Goal: Transaction & Acquisition: Download file/media

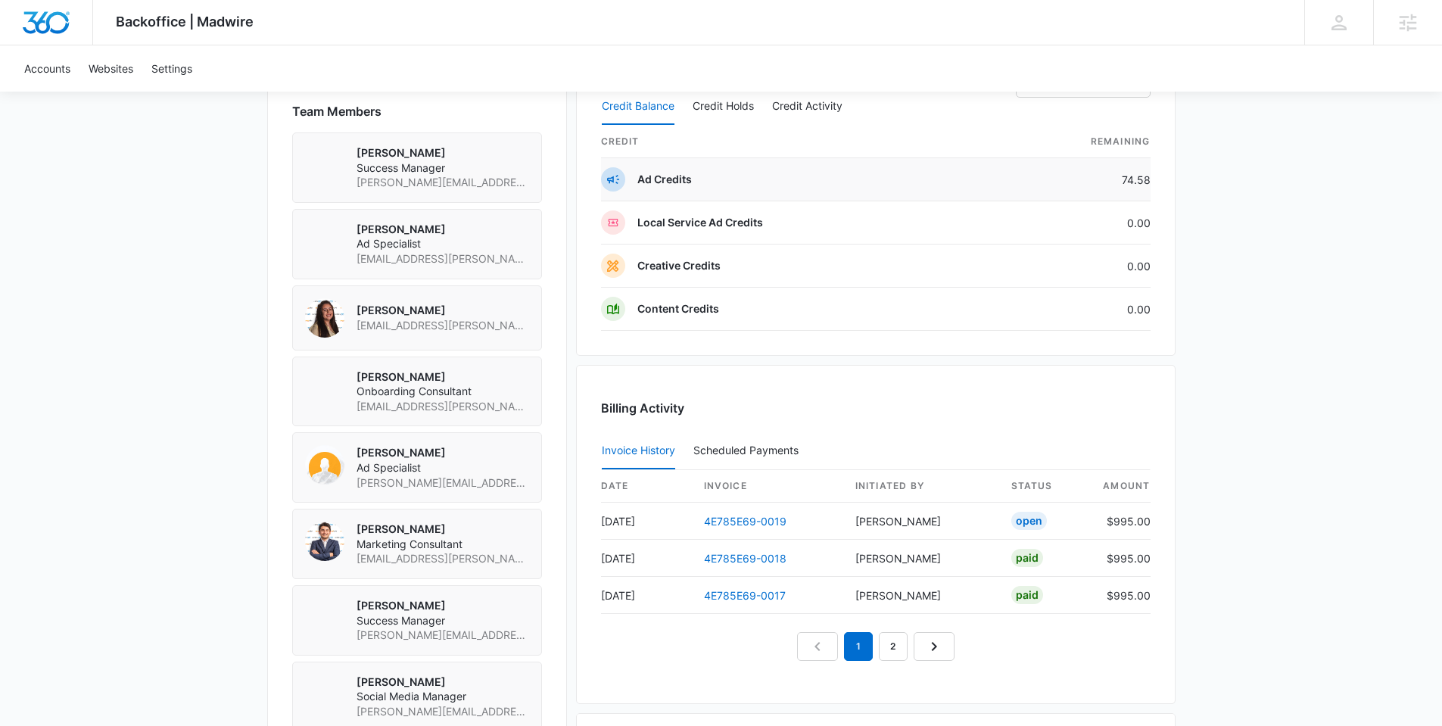
scroll to position [1314, 0]
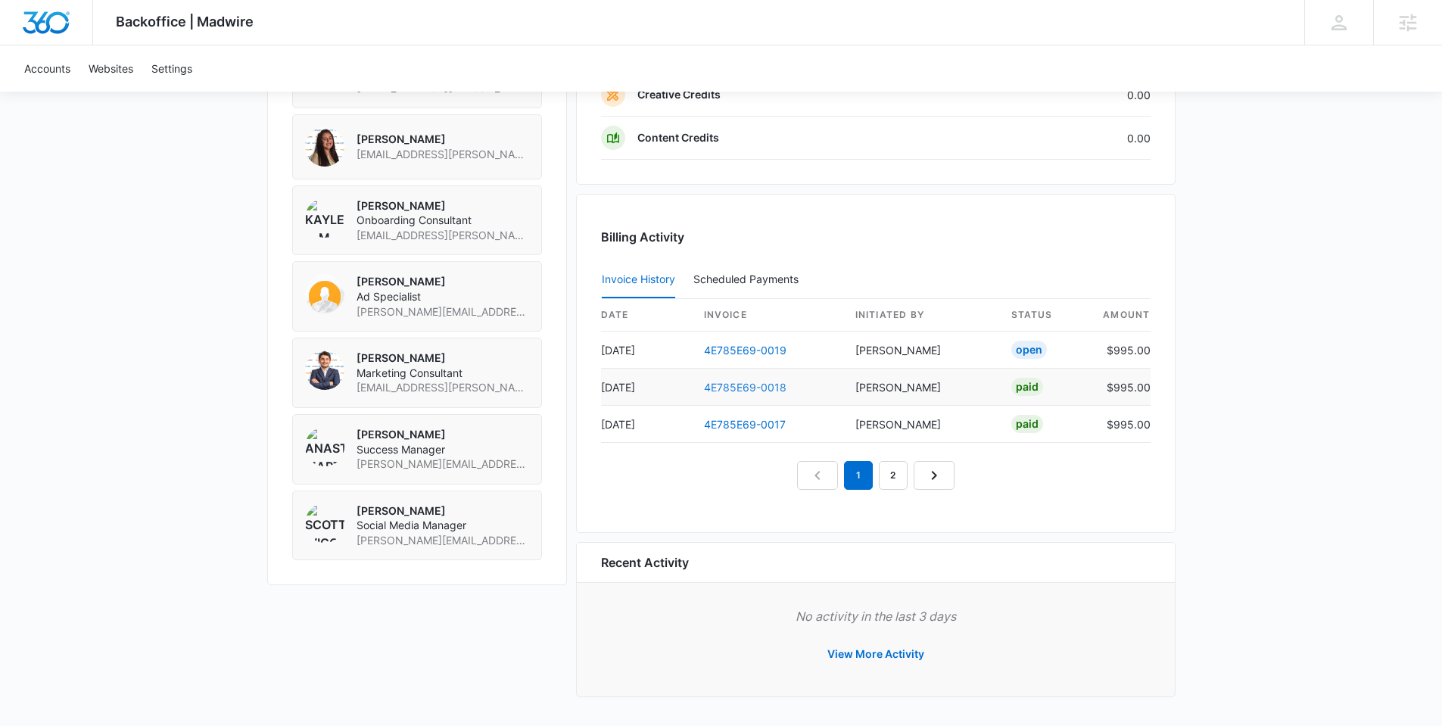
click at [739, 389] on link "4E785E69-0018" at bounding box center [745, 387] width 82 height 13
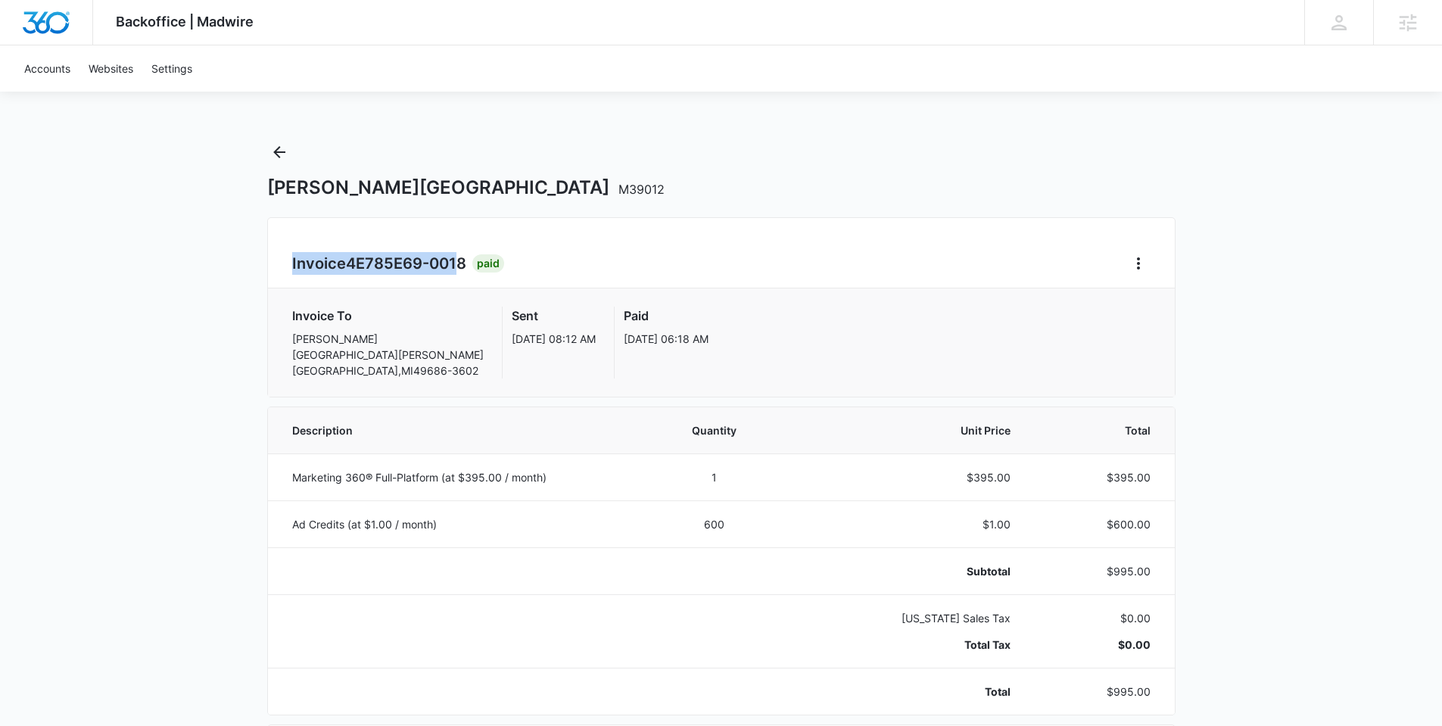
drag, startPoint x: 291, startPoint y: 263, endPoint x: 462, endPoint y: 273, distance: 172.1
click at [462, 273] on div "Invoice 4E785E69-0018 Paid Invoice To Amanda Hays 894 MUNSON AVE TRAVERSE CITY …" at bounding box center [721, 307] width 908 height 180
click at [462, 273] on h2 "Invoice 4E785E69-0018" at bounding box center [382, 263] width 180 height 23
drag, startPoint x: 465, startPoint y: 266, endPoint x: 246, endPoint y: 266, distance: 219.4
click at [246, 266] on div "Backoffice | Madwire Apps Settings Anastasia Martin-Wegryn anastasia.martin-weg…" at bounding box center [721, 729] width 1442 height 1458
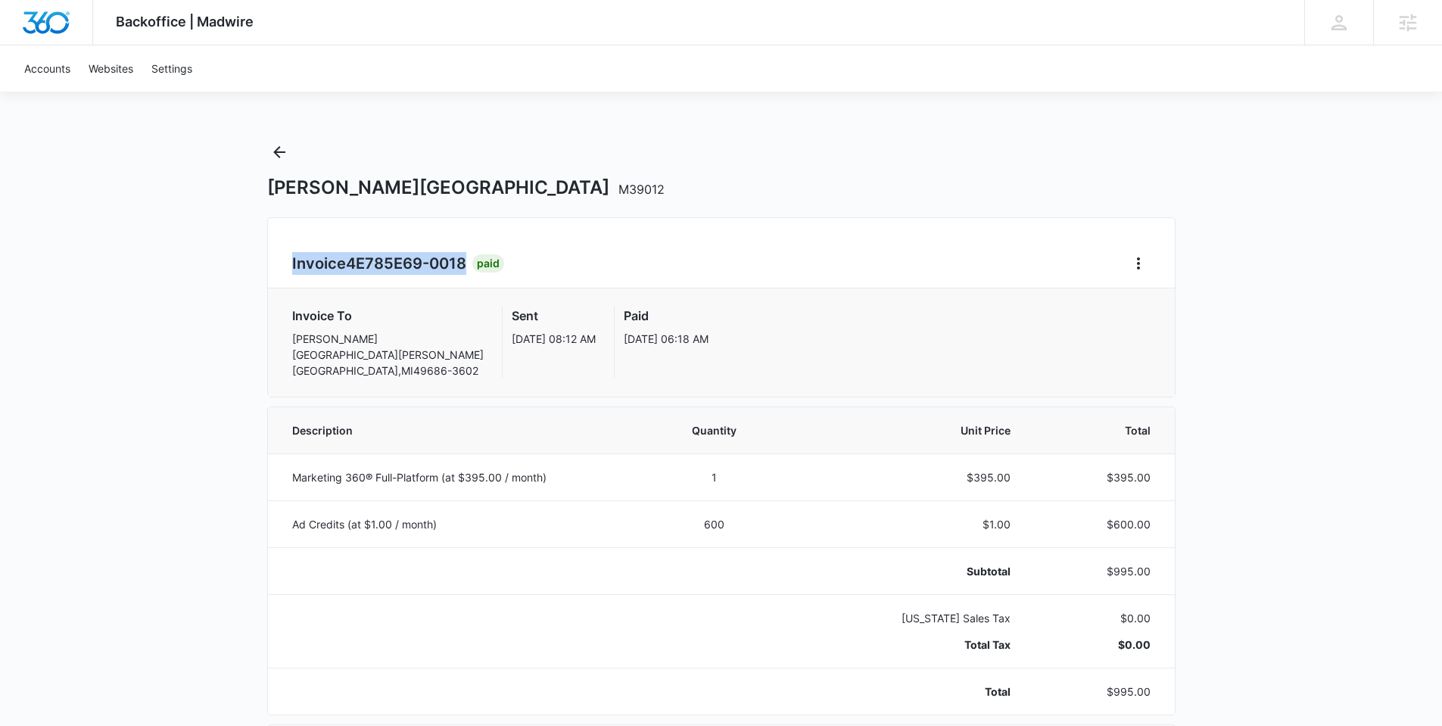
copy h2 "Invoice 4E785E69-0018"
click at [618, 188] on span "M39012" at bounding box center [641, 189] width 46 height 15
click at [618, 192] on span "M39012" at bounding box center [641, 189] width 46 height 15
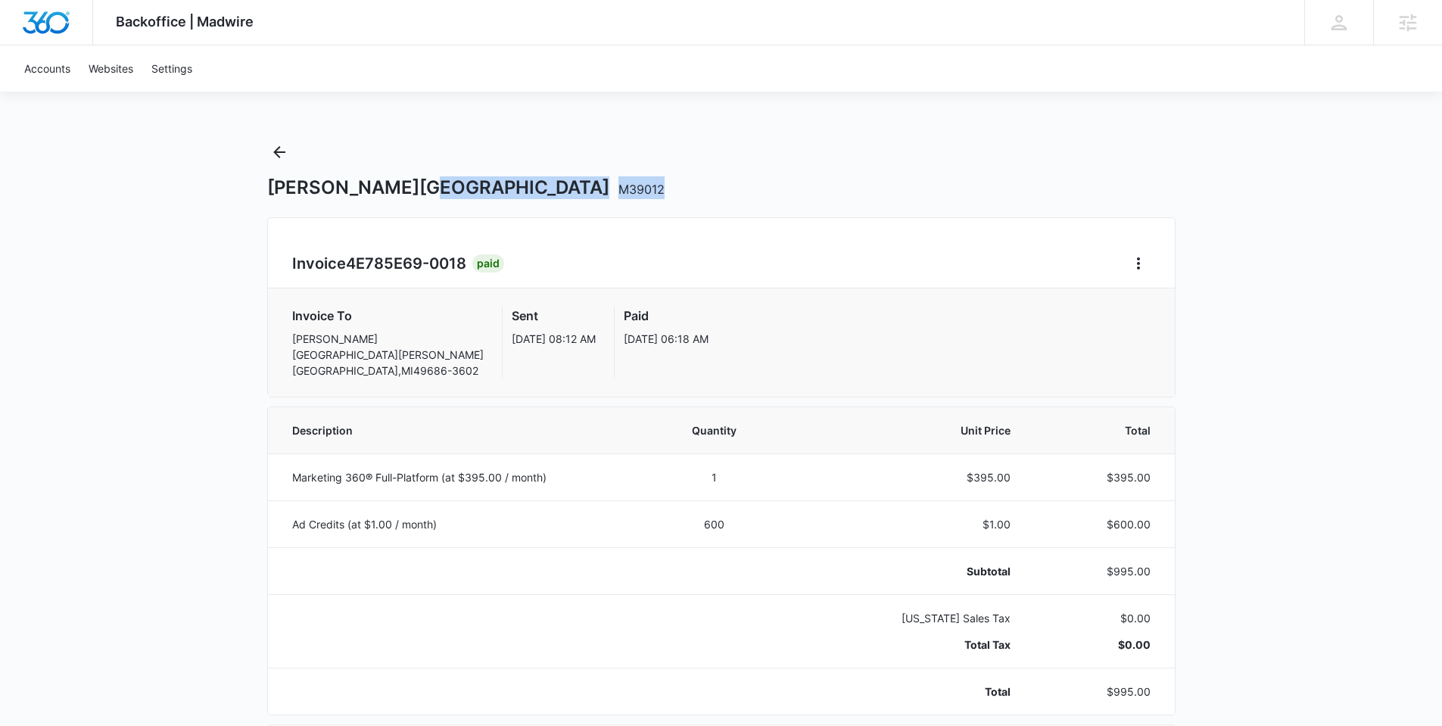
click at [618, 192] on span "M39012" at bounding box center [641, 189] width 46 height 15
click at [556, 193] on div "Mitchell Creek Inn M39012" at bounding box center [721, 187] width 908 height 23
drag, startPoint x: 510, startPoint y: 187, endPoint x: 437, endPoint y: 187, distance: 73.4
click at [437, 187] on div "Mitchell Creek Inn M39012" at bounding box center [721, 187] width 908 height 23
click at [618, 188] on span "M39012" at bounding box center [641, 189] width 46 height 15
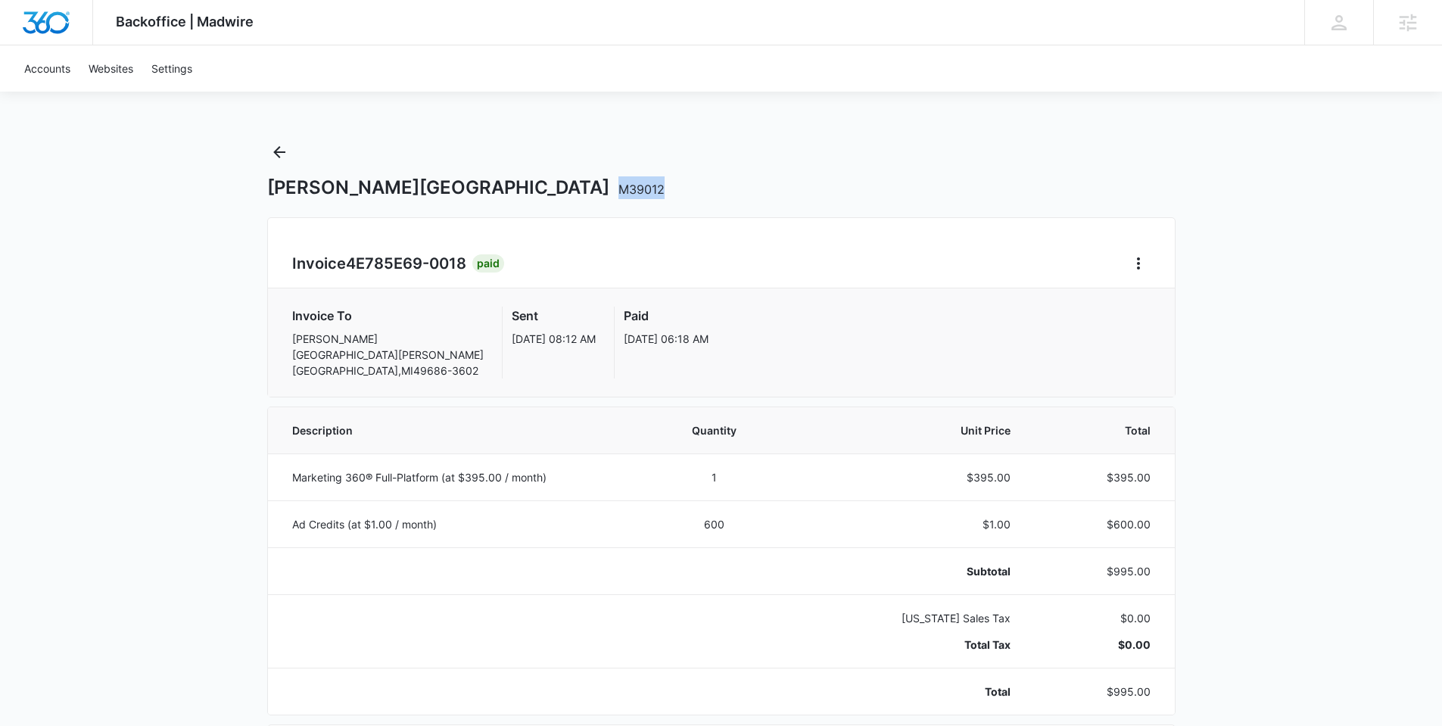
drag, startPoint x: 437, startPoint y: 188, endPoint x: 495, endPoint y: 188, distance: 58.3
click at [495, 188] on div "Mitchell Creek Inn M39012" at bounding box center [721, 187] width 908 height 23
copy span "M39012"
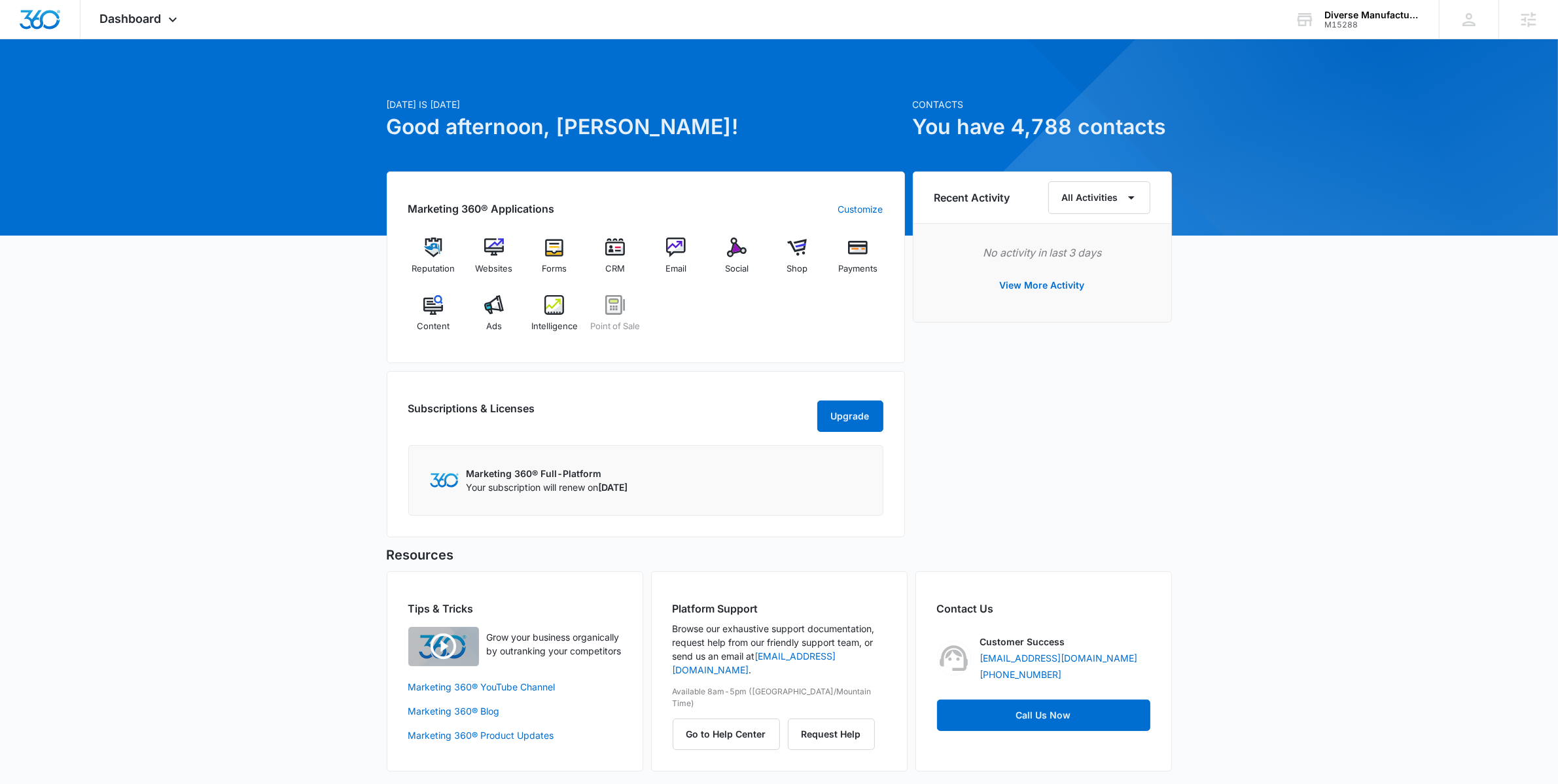
click at [318, 453] on div "Today is Thursday, September 4th Good afternoon, Anastasia! Contacts You have 4…" at bounding box center [779, 421] width 1558 height 731
click at [278, 439] on div "Today is Thursday, September 4th Good afternoon, Anastasia! Contacts You have 4…" at bounding box center [779, 421] width 1558 height 731
click at [686, 260] on div "Email" at bounding box center [676, 261] width 50 height 47
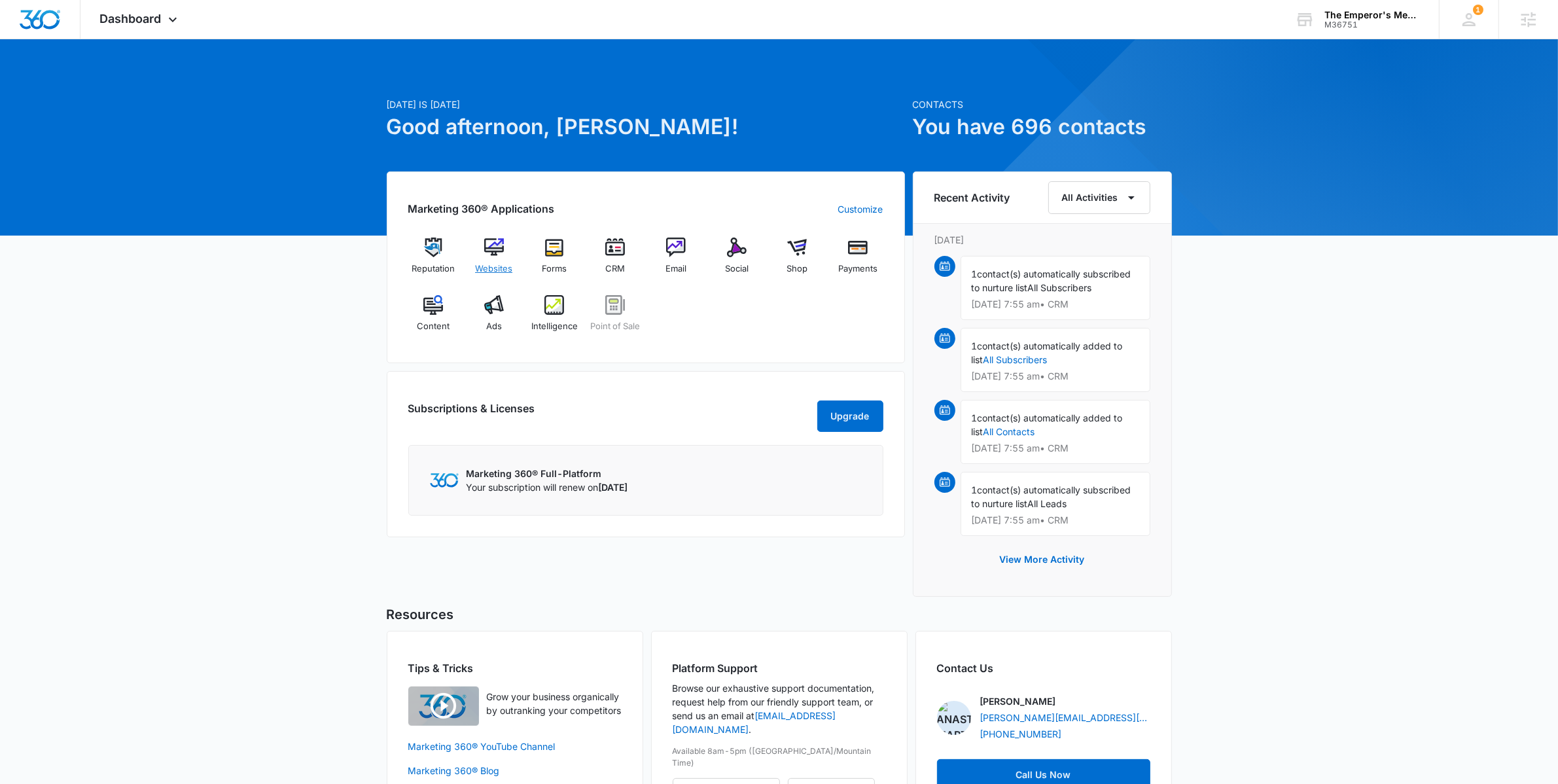
click at [486, 257] on div "Websites" at bounding box center [494, 261] width 50 height 47
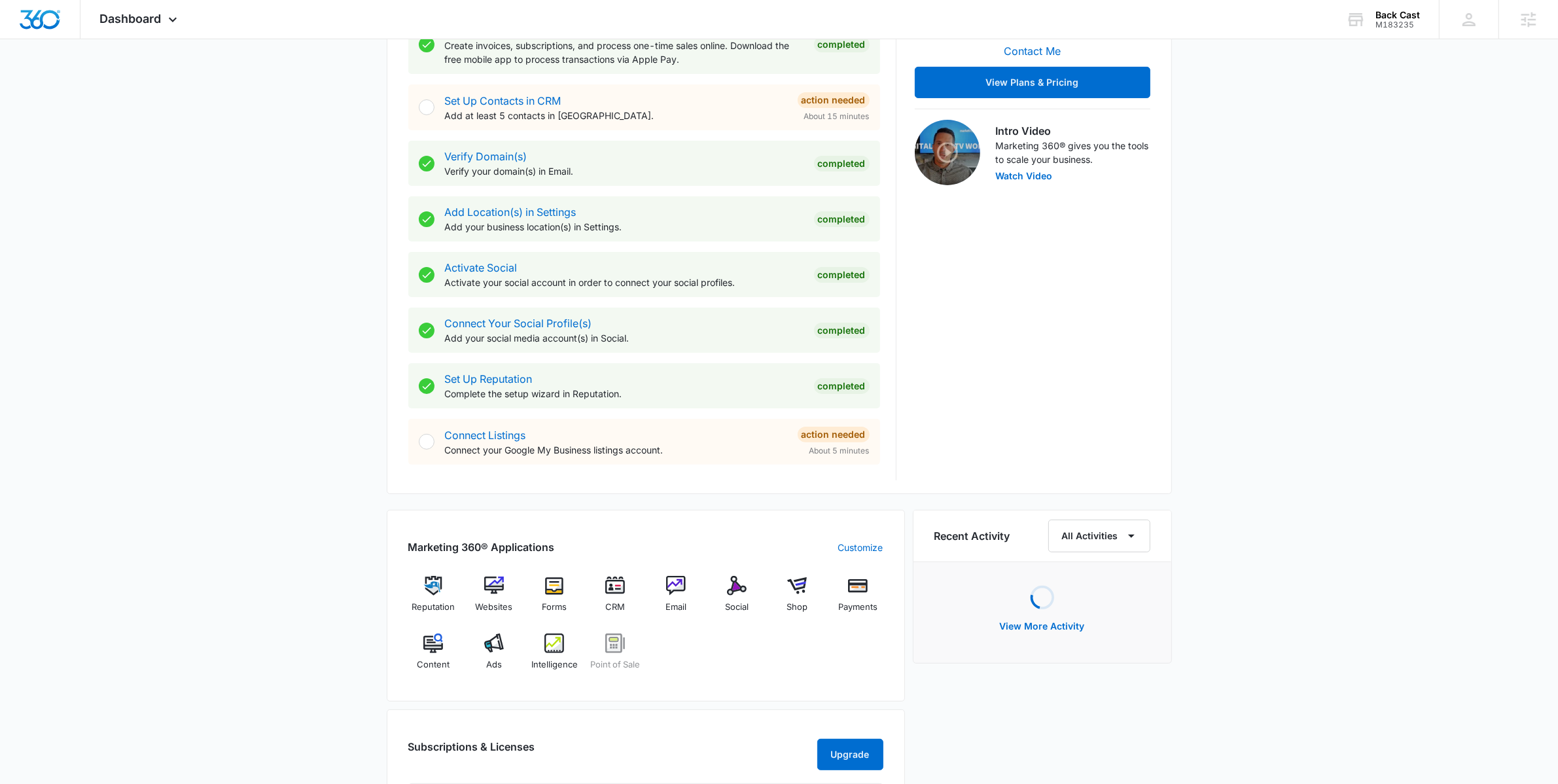
scroll to position [360, 0]
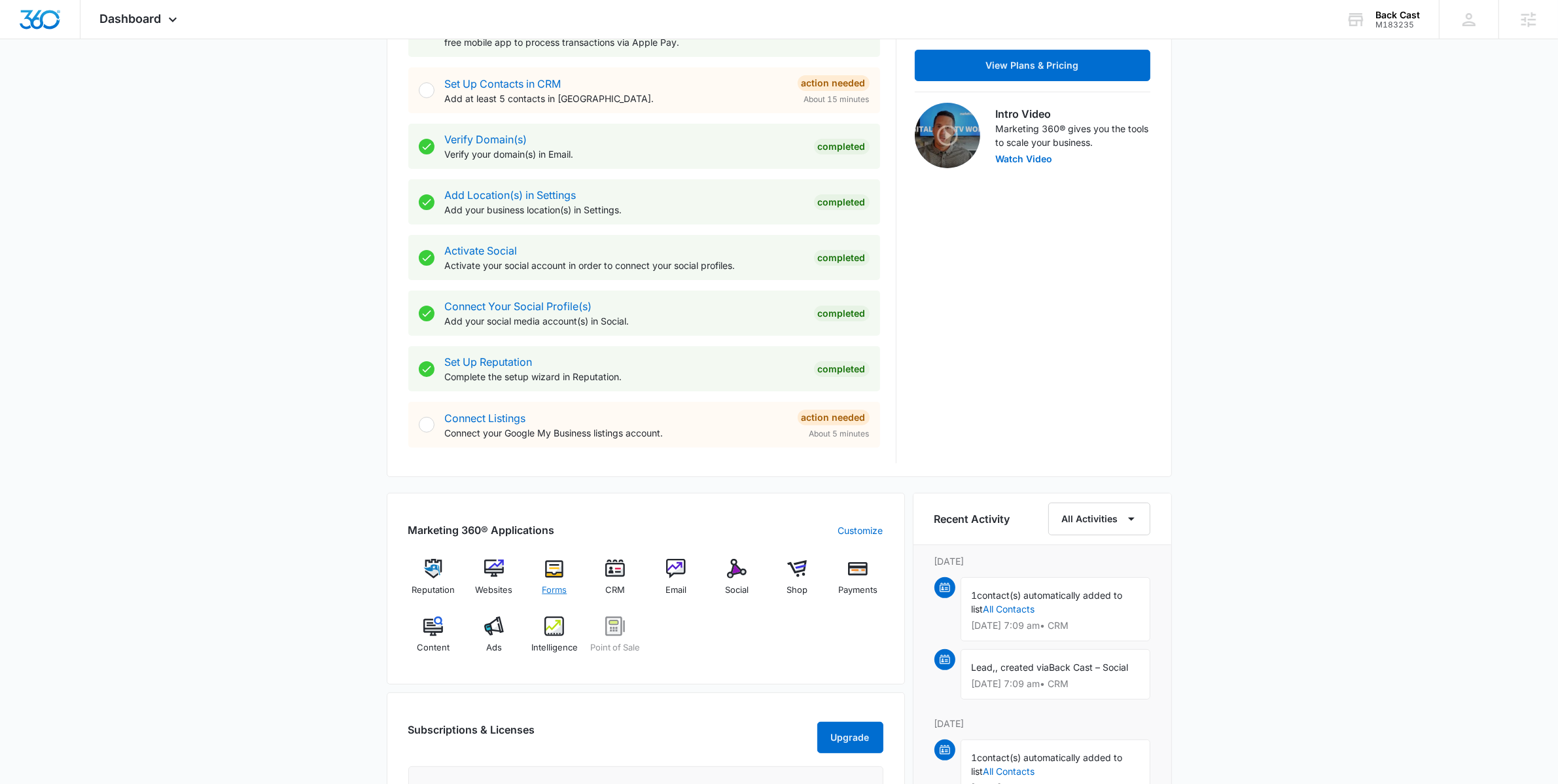
click at [556, 580] on div "Forms" at bounding box center [554, 582] width 50 height 47
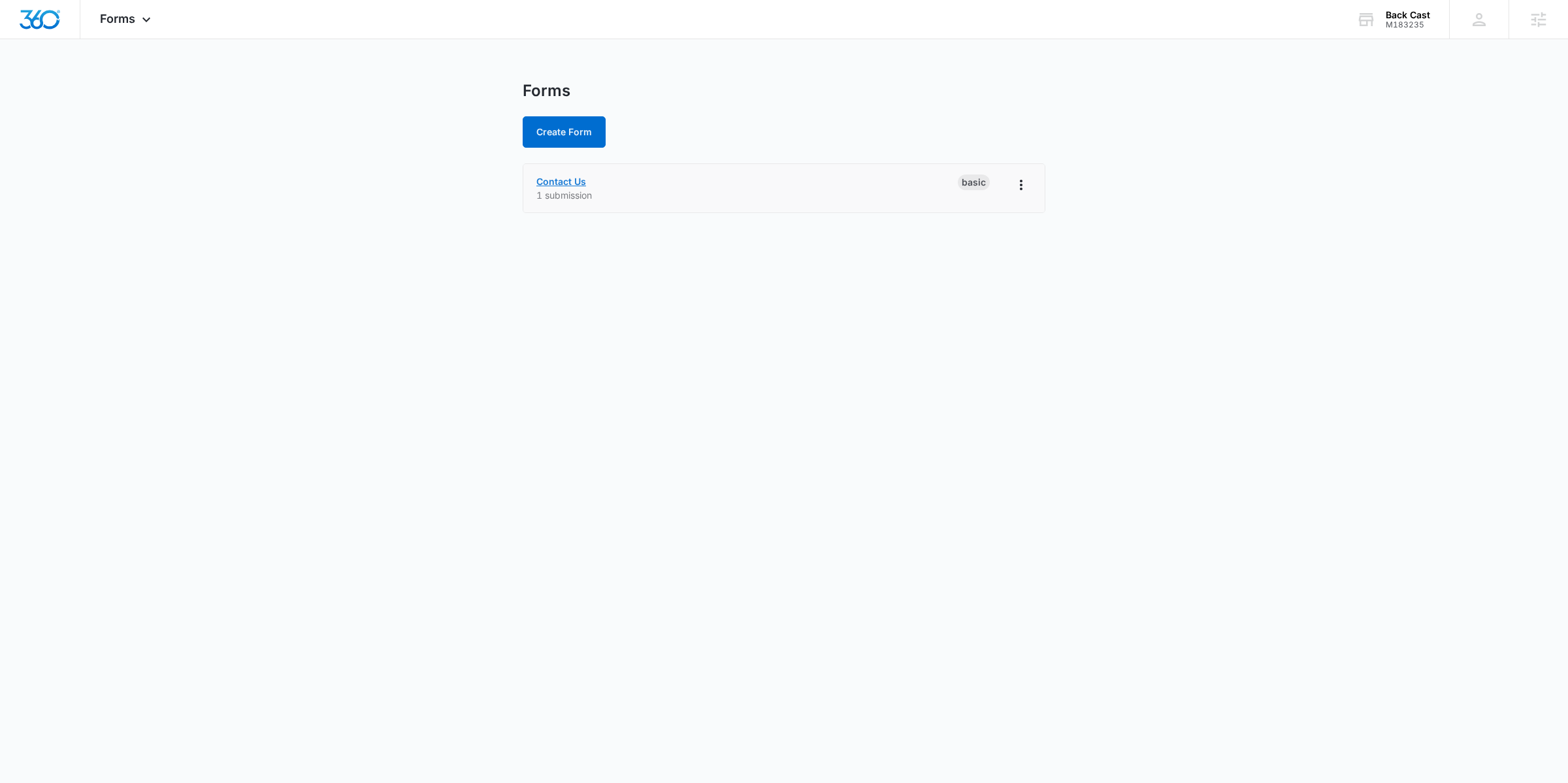
click at [566, 181] on link "Contact Us" at bounding box center [561, 181] width 50 height 11
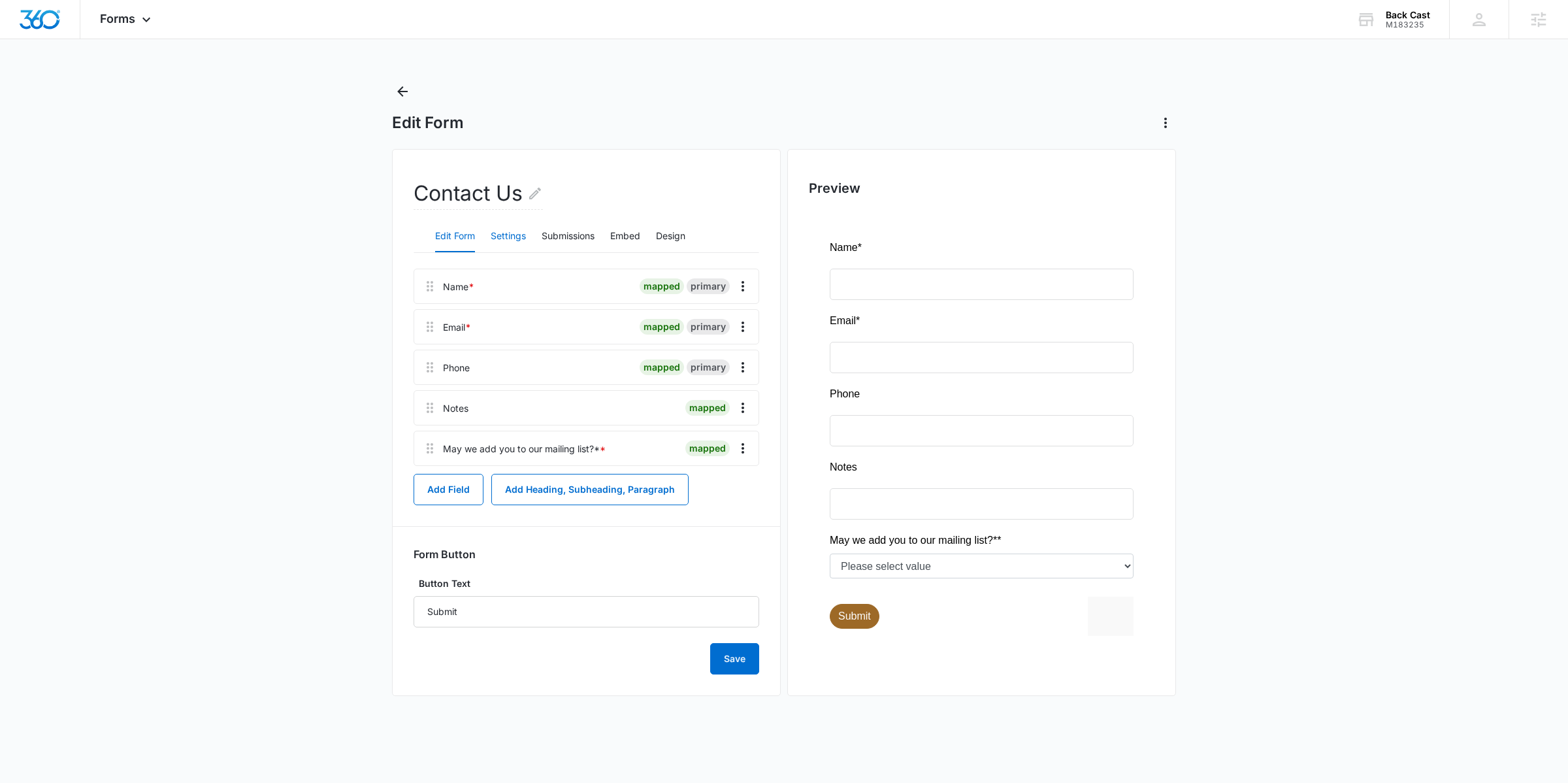
click at [503, 238] on button "Settings" at bounding box center [508, 237] width 35 height 31
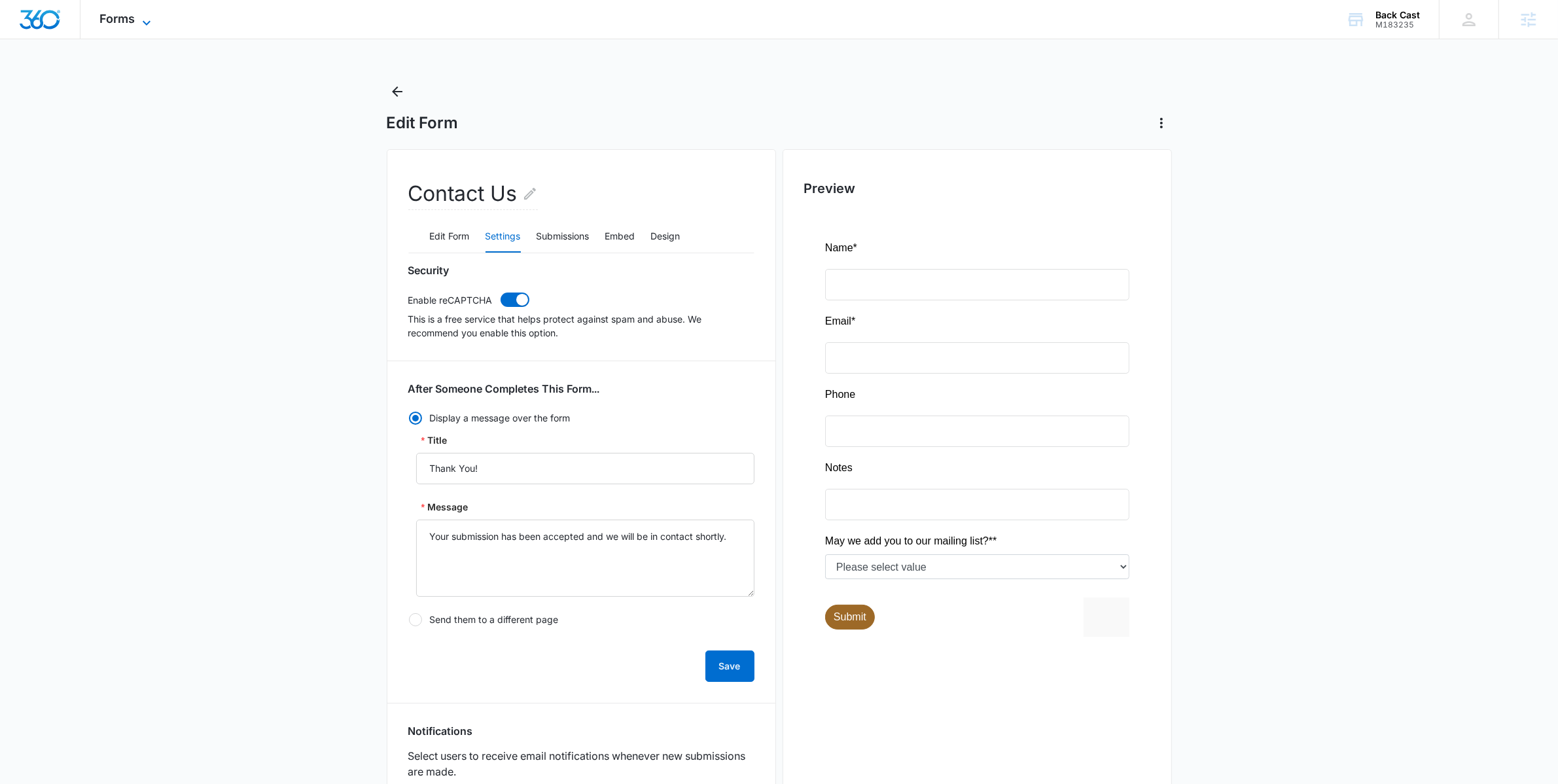
click at [144, 19] on icon at bounding box center [146, 22] width 16 height 16
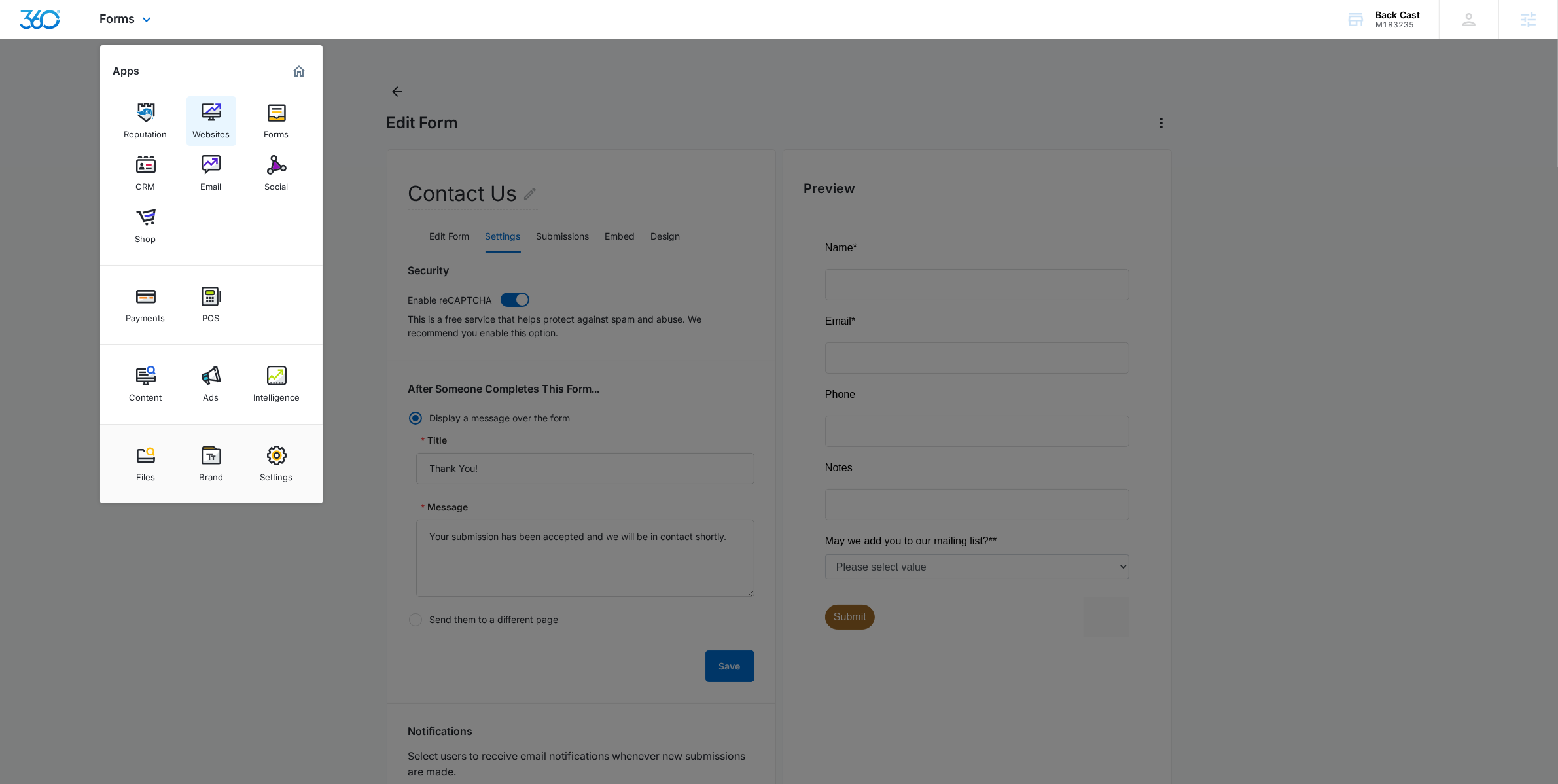
click at [201, 143] on link "Websites" at bounding box center [212, 121] width 50 height 50
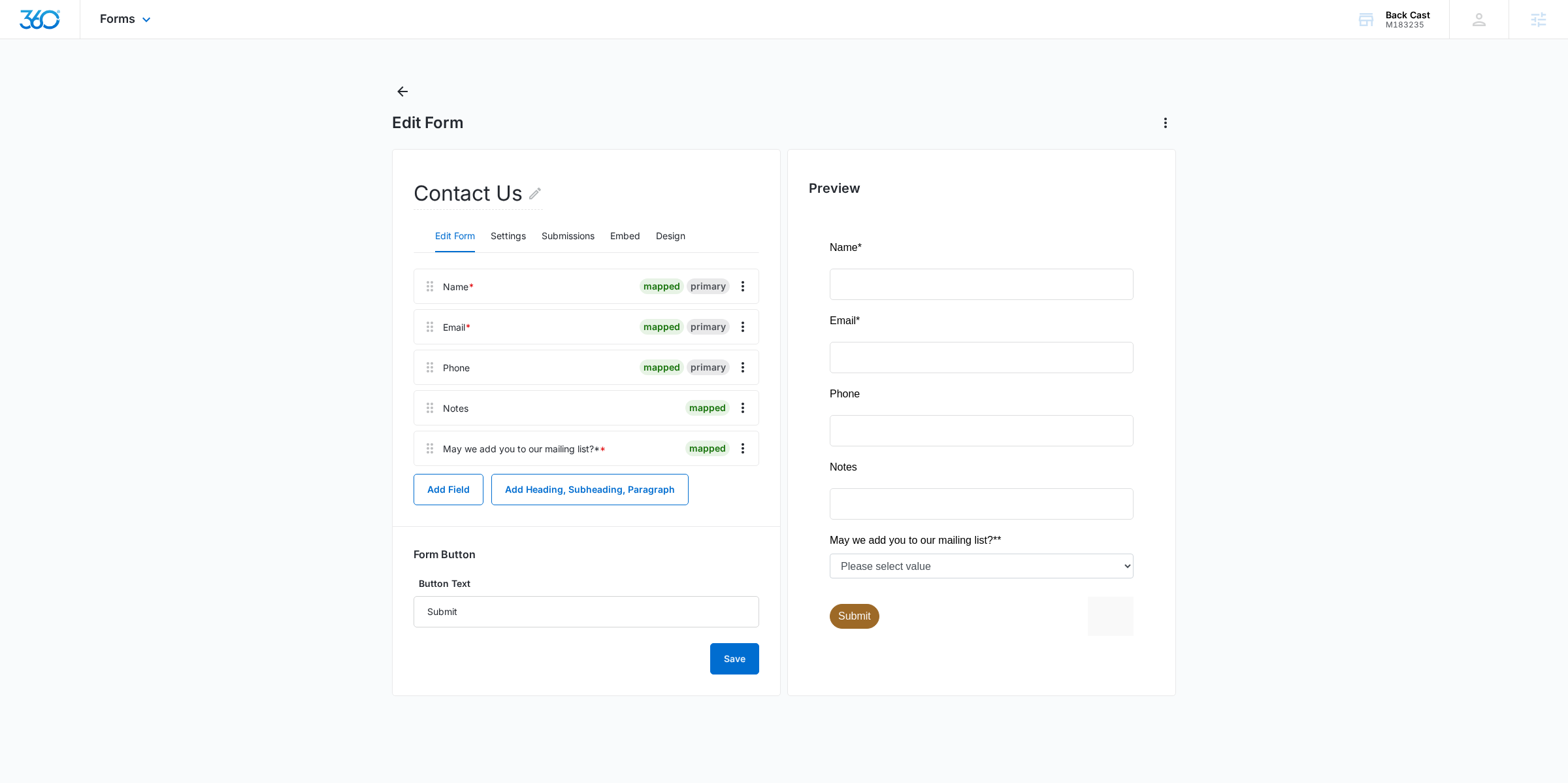
click at [136, 24] on div "Forms Apps Reputation Websites Forms CRM Email Social Shop Payments POS Content…" at bounding box center [127, 19] width 93 height 39
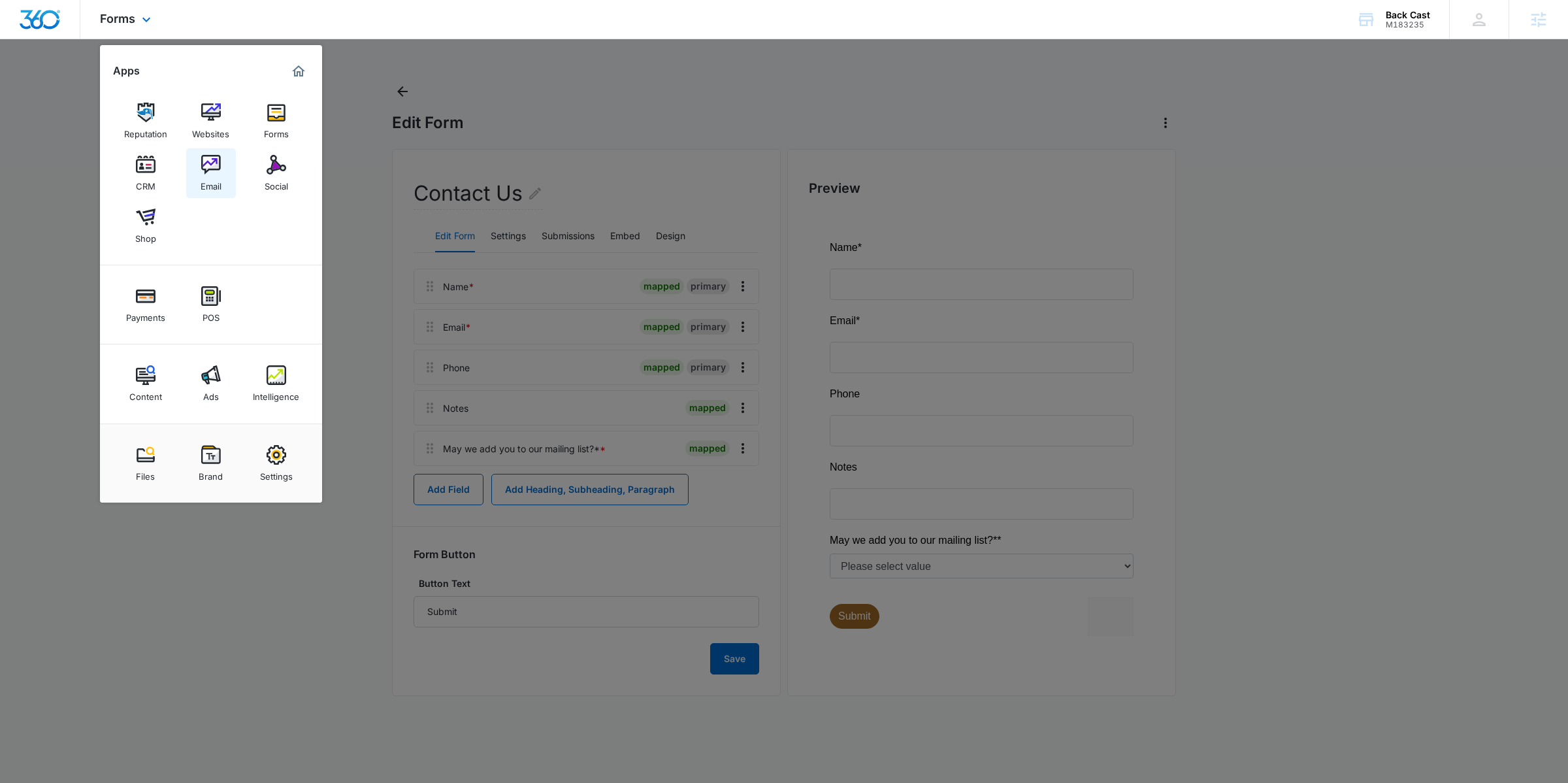
click at [230, 179] on link "Email" at bounding box center [212, 174] width 50 height 50
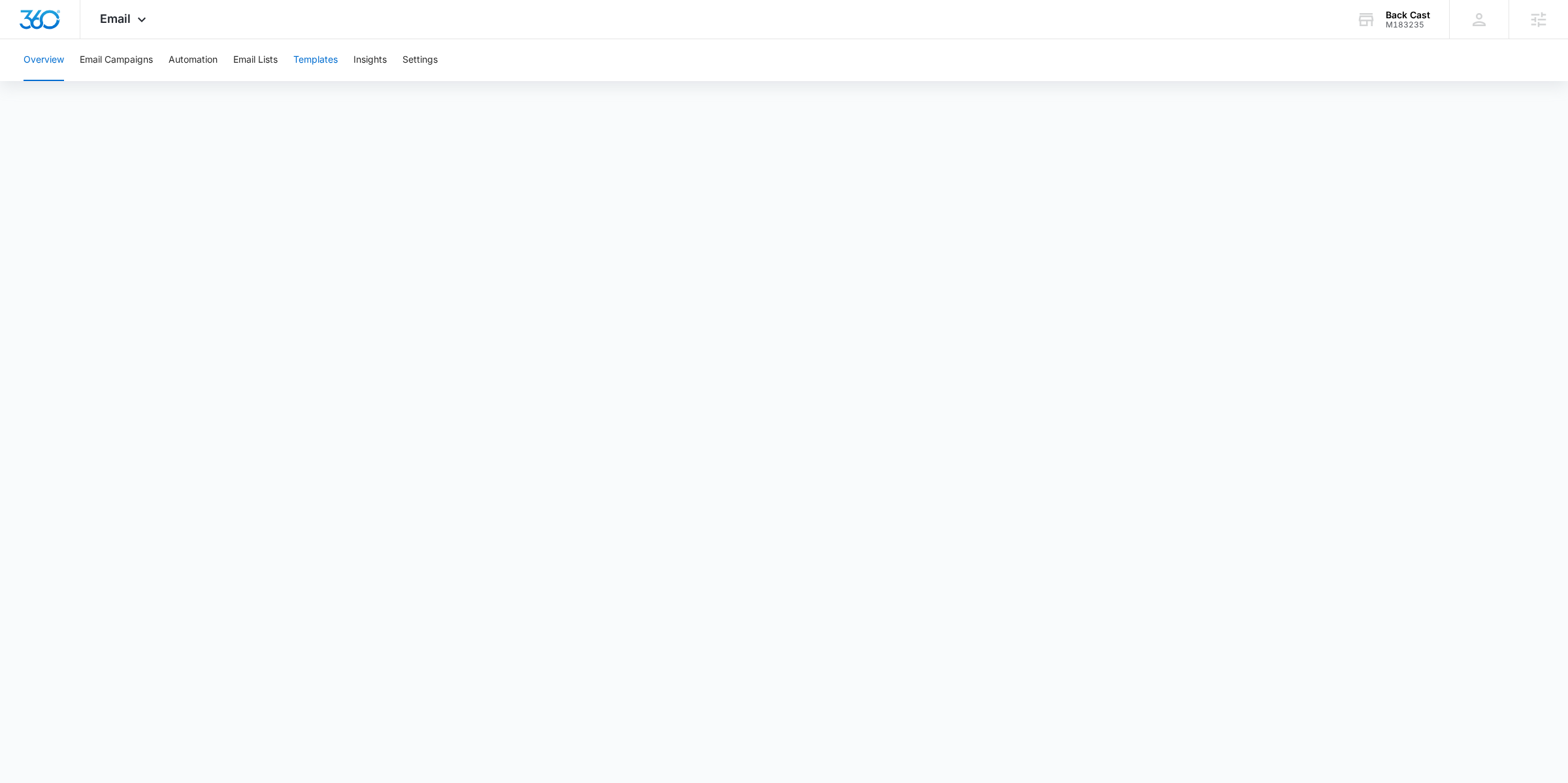
click at [330, 63] on button "Templates" at bounding box center [315, 60] width 44 height 41
click at [208, 38] on div "Email Apps Reputation Websites Forms CRM Email Social Shop Payments POS Content…" at bounding box center [784, 19] width 1568 height 39
click at [200, 55] on button "Automation" at bounding box center [193, 60] width 49 height 41
click at [123, 19] on span "Email" at bounding box center [116, 19] width 31 height 14
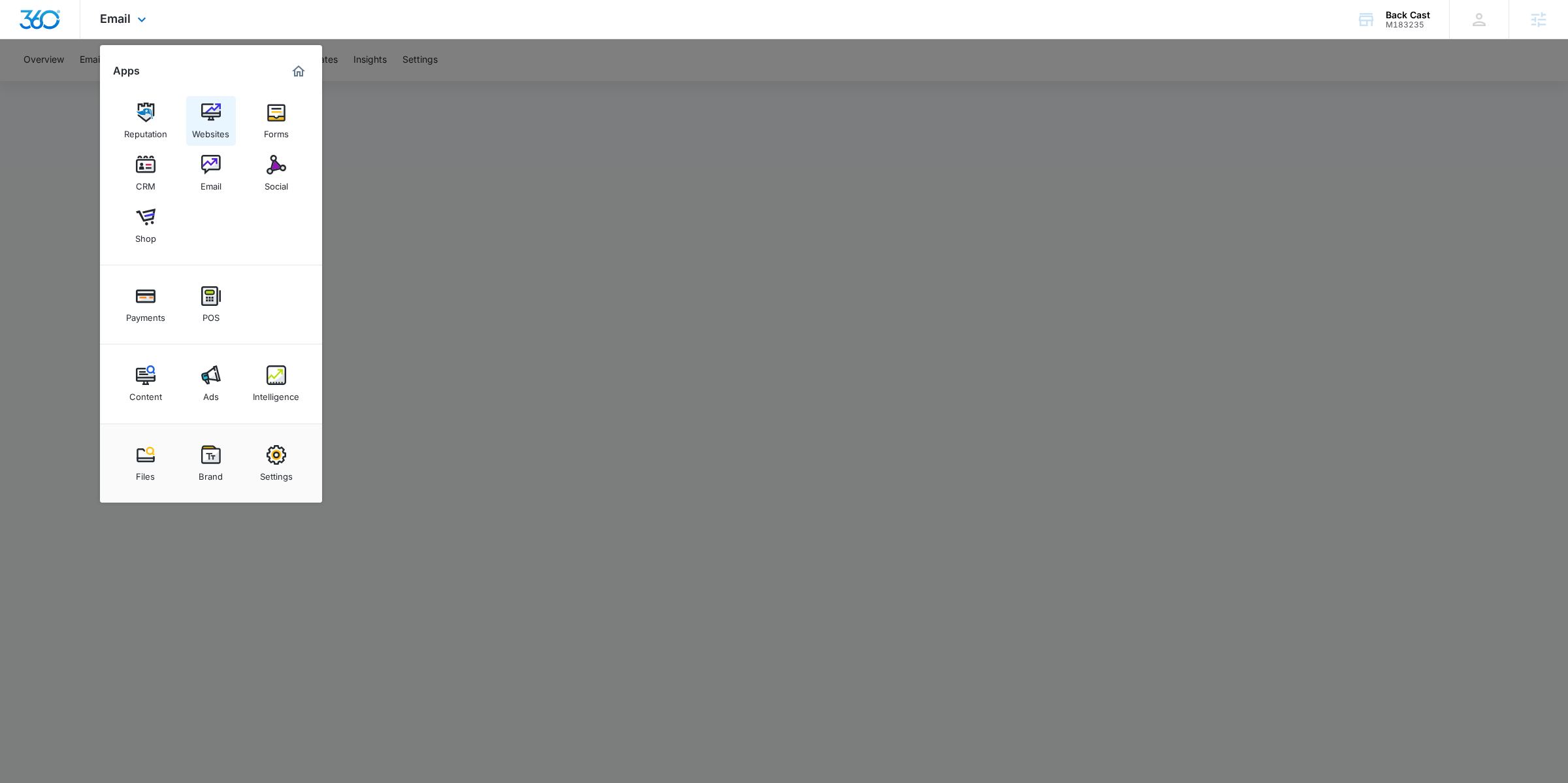
click at [227, 133] on div "Websites" at bounding box center [210, 131] width 37 height 17
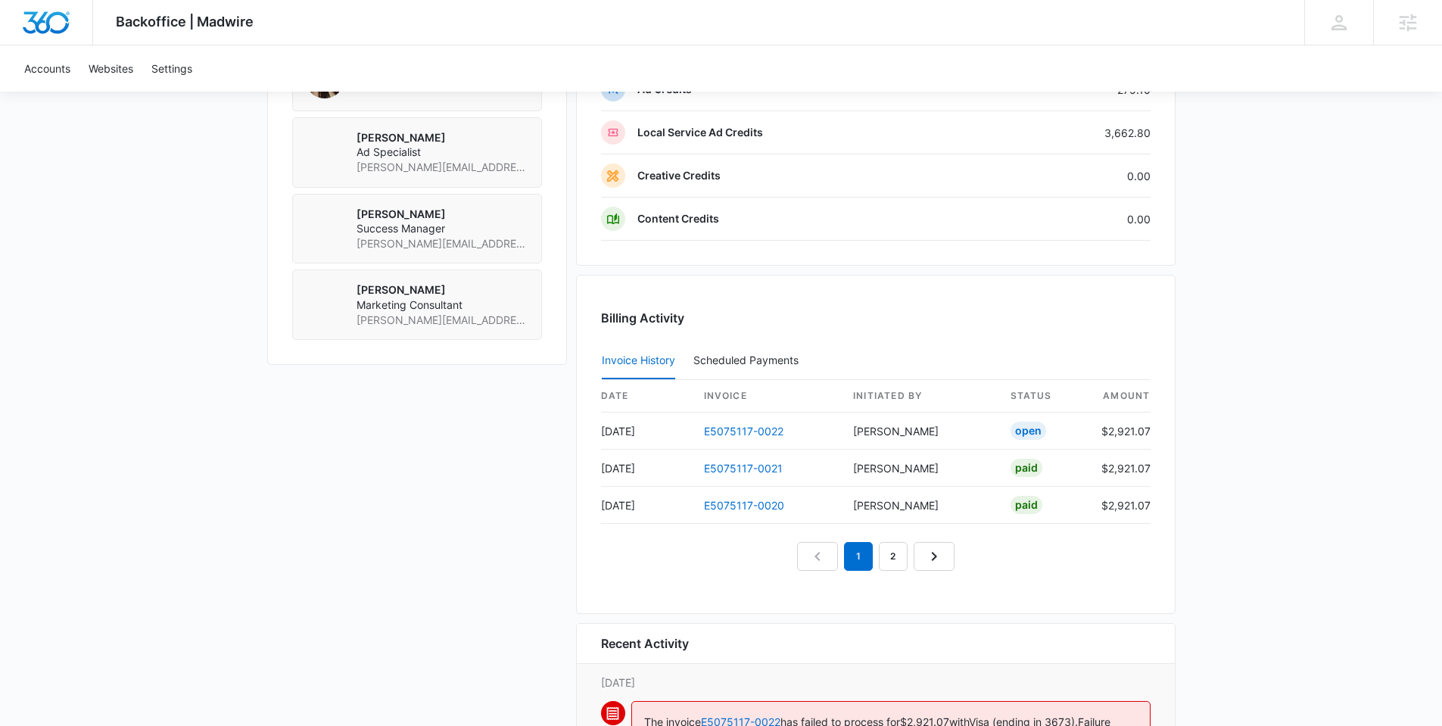
scroll to position [1403, 0]
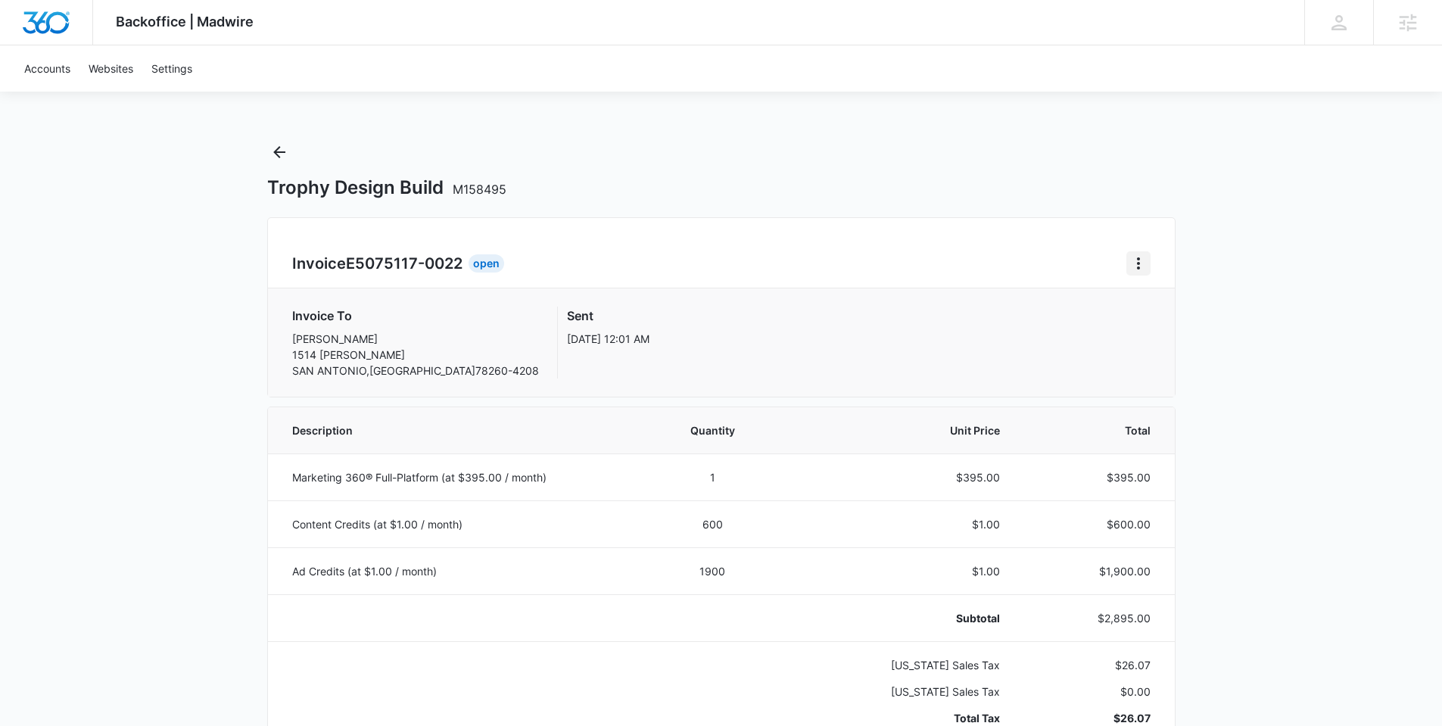
click at [1137, 263] on icon "Home" at bounding box center [1138, 263] width 3 height 12
click at [1149, 300] on link "Download Invoice" at bounding box center [1189, 305] width 88 height 13
